Goal: Check status: Check status

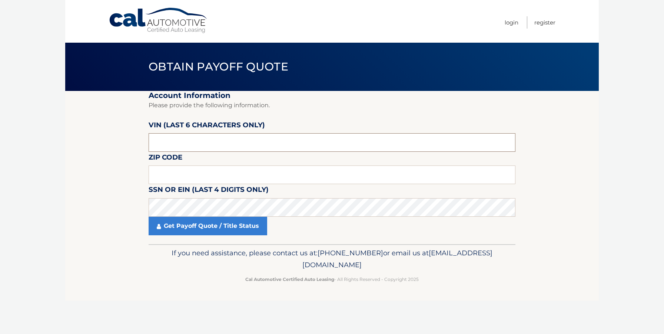
click at [236, 150] on input "text" at bounding box center [332, 142] width 367 height 19
type input "200926"
type input "19014"
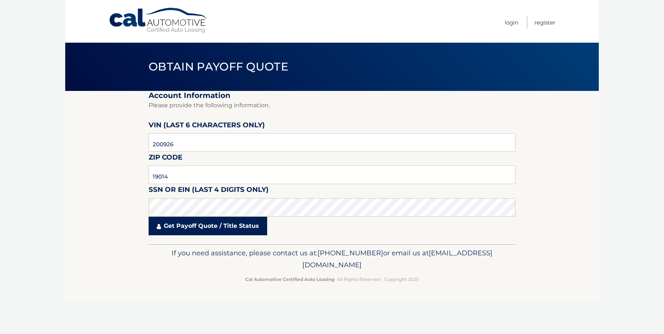
click at [208, 228] on link "Get Payoff Quote / Title Status" at bounding box center [208, 225] width 119 height 19
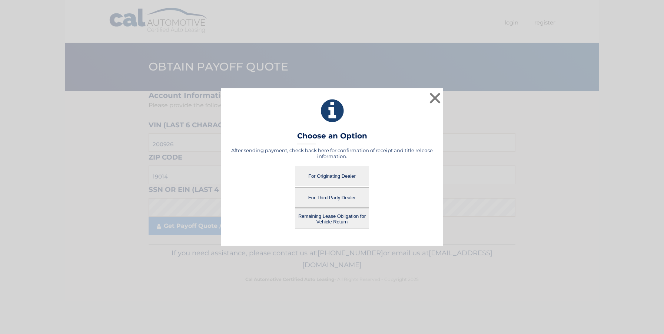
click at [326, 174] on button "For Originating Dealer" at bounding box center [332, 176] width 74 height 20
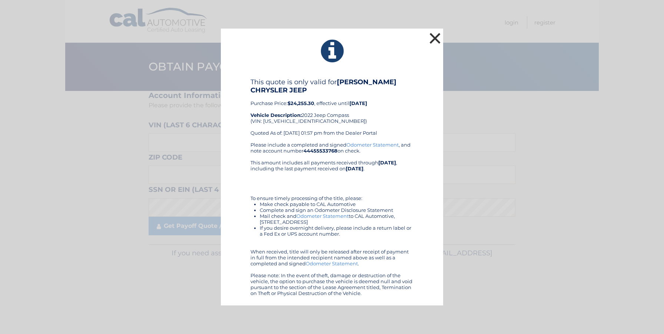
click at [436, 37] on button "×" at bounding box center [435, 38] width 15 height 15
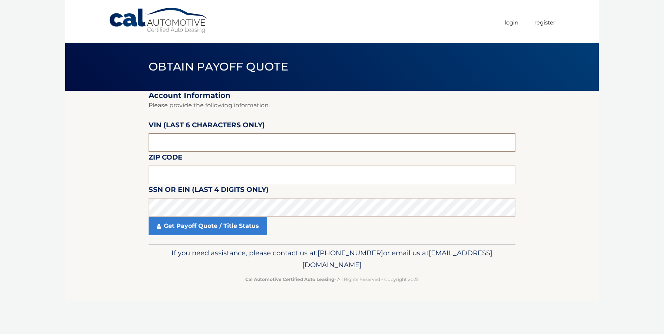
click at [235, 140] on input "text" at bounding box center [332, 142] width 367 height 19
type input "200926"
type input "19014"
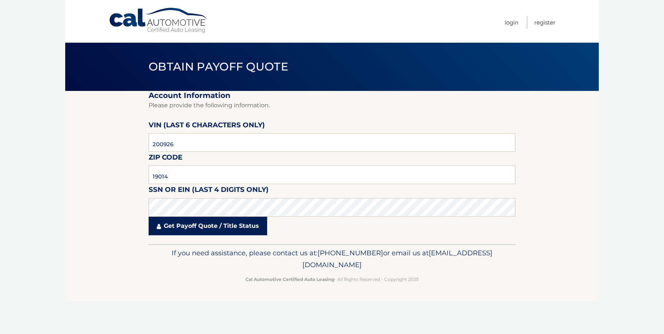
click at [216, 224] on link "Get Payoff Quote / Title Status" at bounding box center [208, 225] width 119 height 19
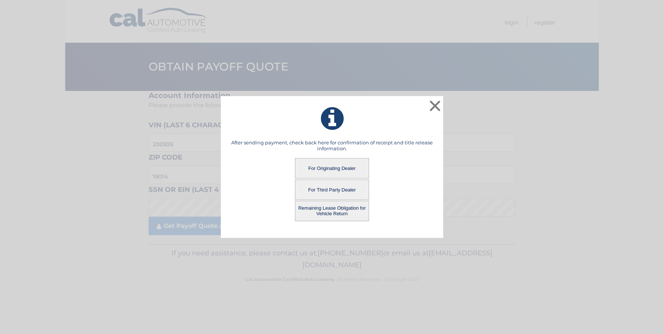
click at [335, 210] on button "Remaining Lease Obligation for Vehicle Return" at bounding box center [332, 210] width 74 height 20
click at [336, 210] on button "Remaining Lease Obligation for Vehicle Return" at bounding box center [332, 210] width 74 height 20
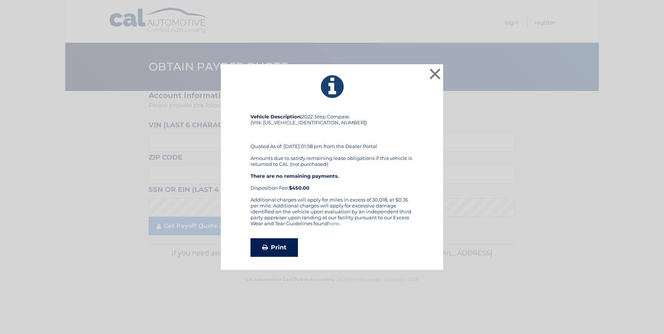
click at [272, 255] on link "Print" at bounding box center [274, 247] width 47 height 19
click at [279, 242] on link "Print" at bounding box center [274, 247] width 47 height 19
click at [434, 69] on button "×" at bounding box center [435, 73] width 15 height 15
